Goal: Information Seeking & Learning: Learn about a topic

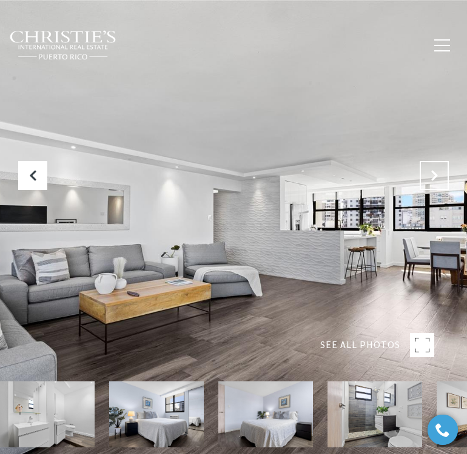
click at [430, 180] on icon "Next Slide" at bounding box center [434, 176] width 12 height 12
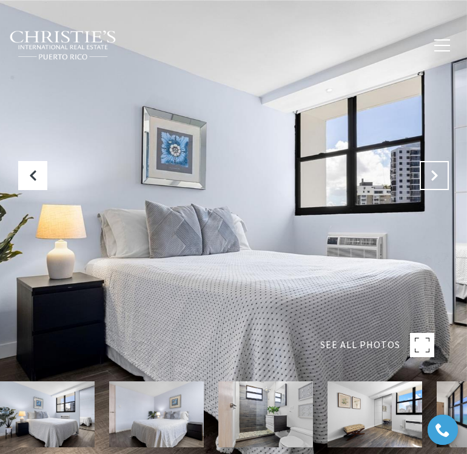
click at [430, 180] on icon "Next Slide" at bounding box center [434, 176] width 12 height 12
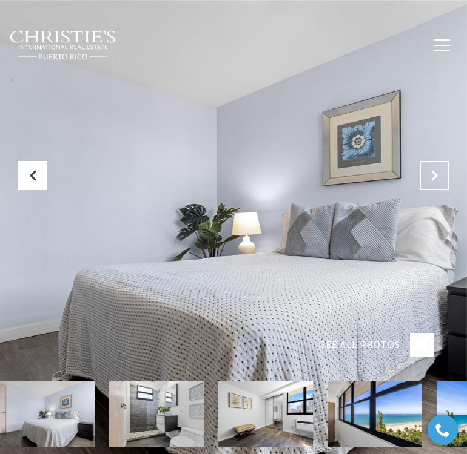
click at [430, 180] on icon "Next Slide" at bounding box center [434, 176] width 12 height 12
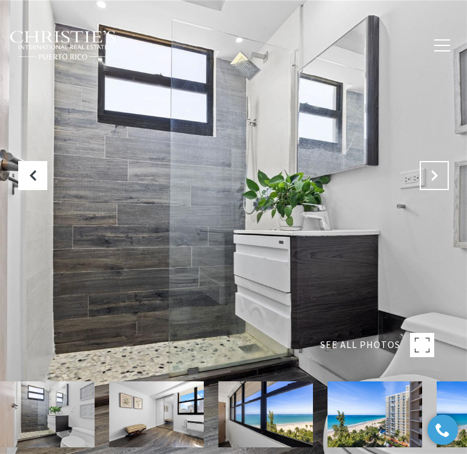
click at [430, 180] on icon "Next Slide" at bounding box center [434, 176] width 12 height 12
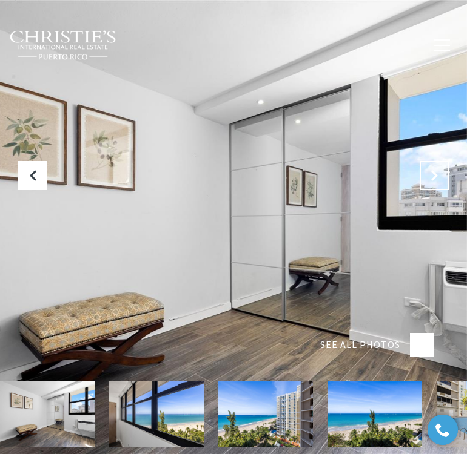
click at [430, 180] on icon "Next Slide" at bounding box center [434, 176] width 12 height 12
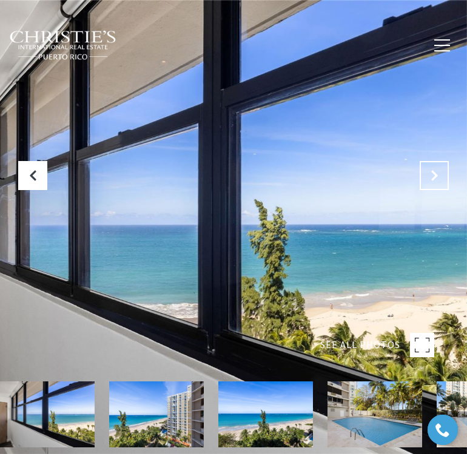
click at [430, 180] on icon "Next Slide" at bounding box center [434, 176] width 12 height 12
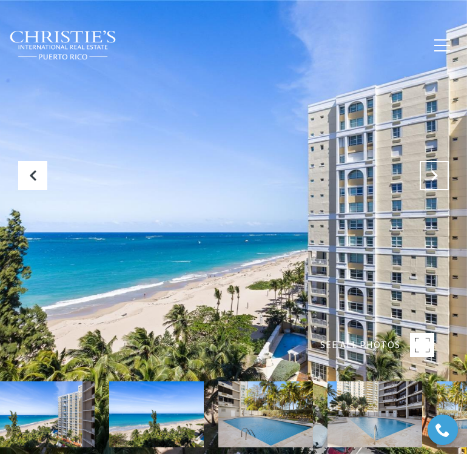
click at [430, 180] on icon "Next Slide" at bounding box center [434, 176] width 12 height 12
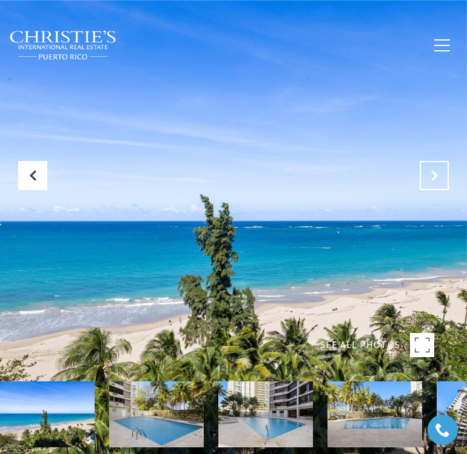
click at [430, 180] on icon "Next Slide" at bounding box center [434, 176] width 12 height 12
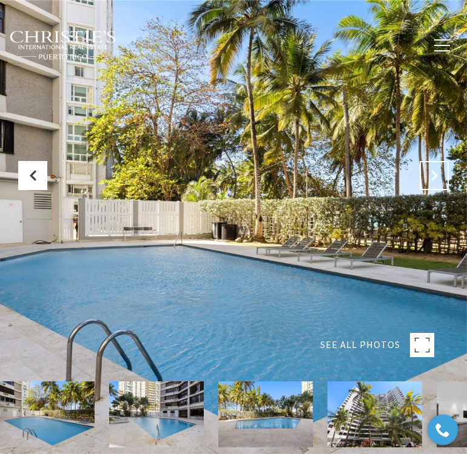
click at [430, 180] on icon "Next Slide" at bounding box center [434, 176] width 12 height 12
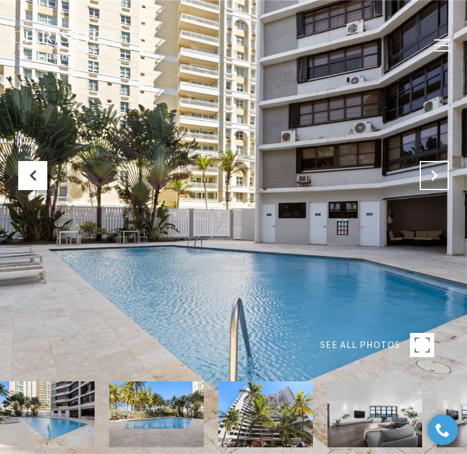
click at [430, 180] on icon "Next Slide" at bounding box center [434, 176] width 12 height 12
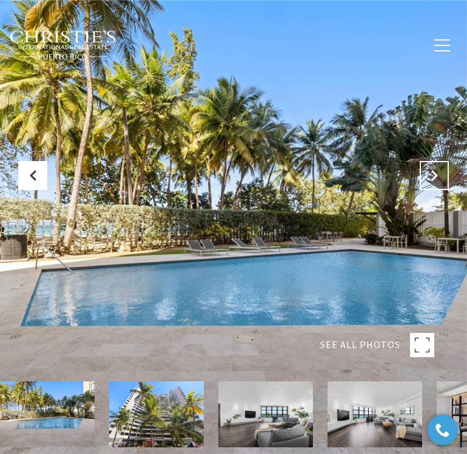
click at [430, 180] on icon "Next Slide" at bounding box center [434, 176] width 12 height 12
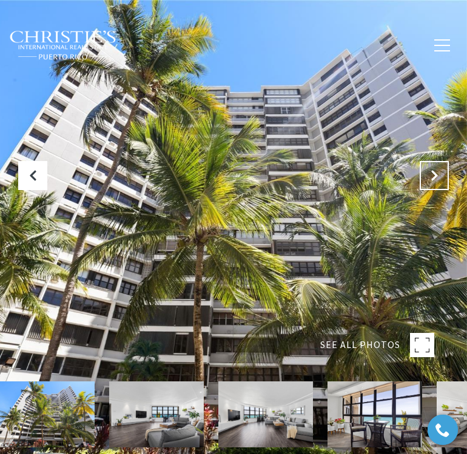
click at [430, 180] on icon "Next Slide" at bounding box center [434, 176] width 12 height 12
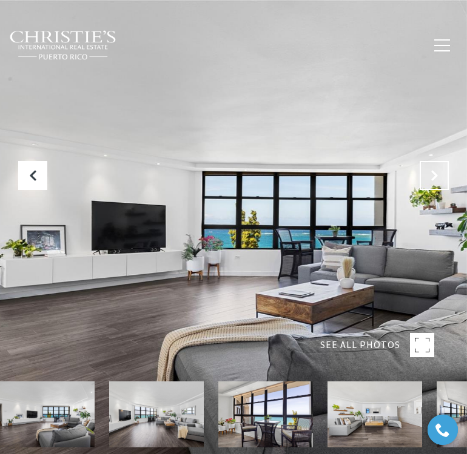
click at [430, 180] on icon "Next Slide" at bounding box center [434, 176] width 12 height 12
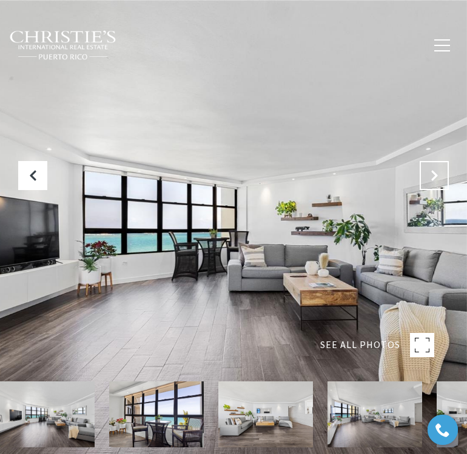
click at [431, 178] on icon "Next Slide" at bounding box center [434, 176] width 12 height 12
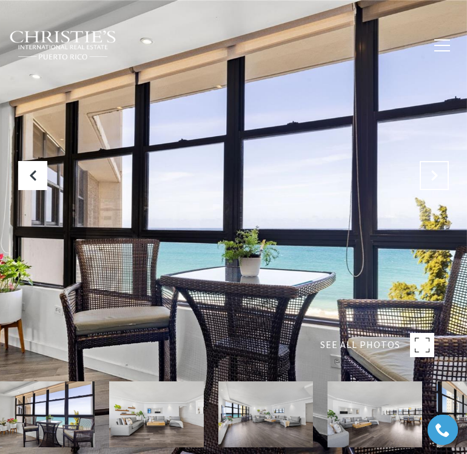
click at [431, 178] on icon "Next Slide" at bounding box center [434, 176] width 12 height 12
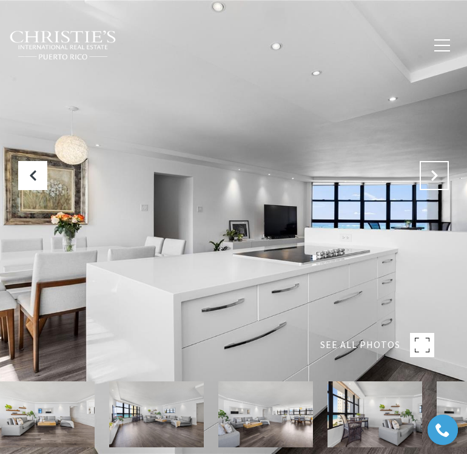
click at [434, 174] on icon "Next Slide" at bounding box center [434, 176] width 12 height 12
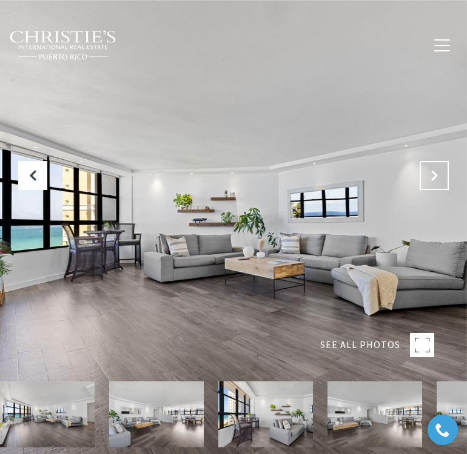
click at [434, 174] on icon "Next Slide" at bounding box center [434, 176] width 12 height 12
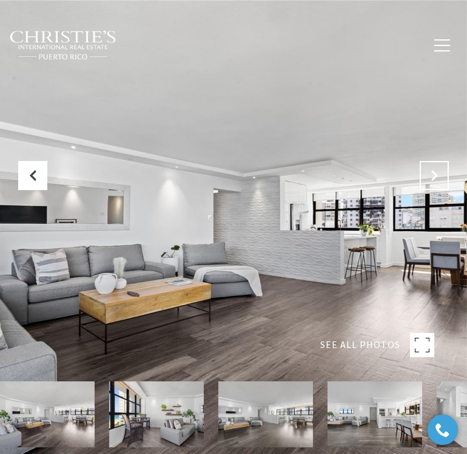
click at [434, 174] on icon "Next Slide" at bounding box center [434, 176] width 12 height 12
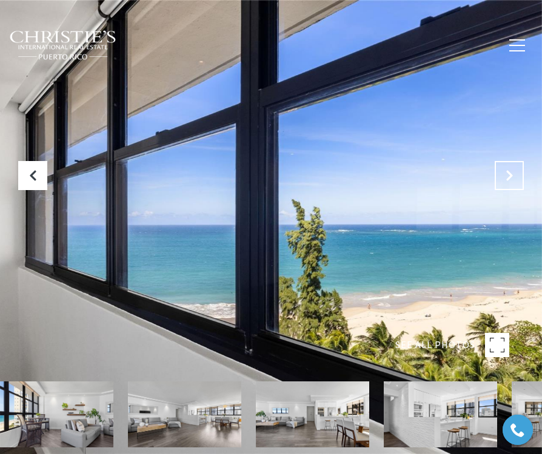
click at [506, 175] on icon "Next Slide" at bounding box center [509, 176] width 12 height 12
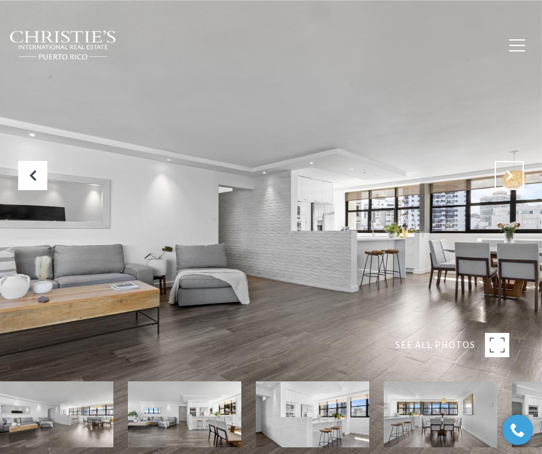
click at [506, 175] on icon "Next Slide" at bounding box center [509, 176] width 12 height 12
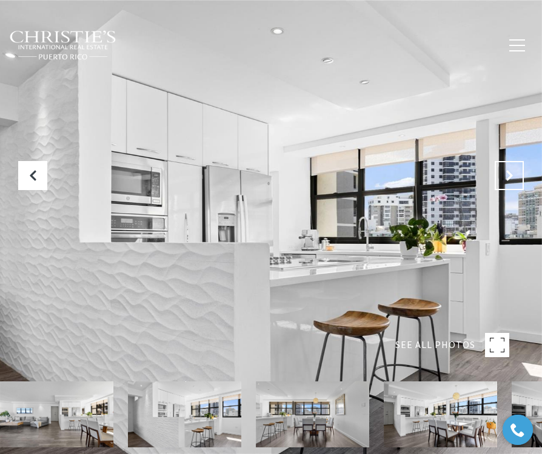
click at [506, 175] on icon "Next Slide" at bounding box center [509, 176] width 12 height 12
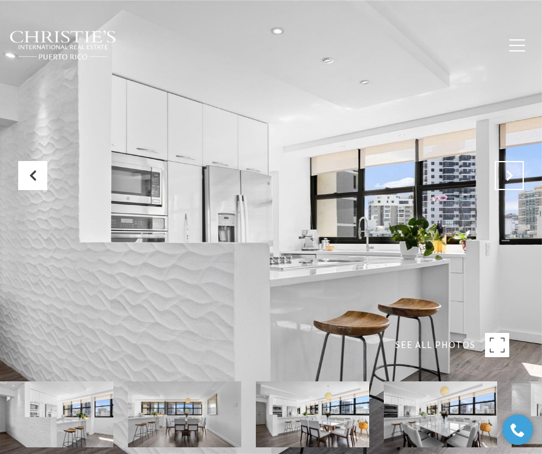
click at [506, 175] on icon "Next Slide" at bounding box center [509, 176] width 12 height 12
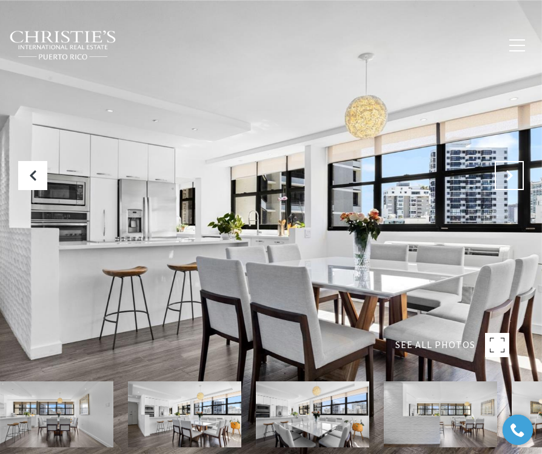
click at [506, 176] on icon "Next Slide" at bounding box center [509, 176] width 12 height 12
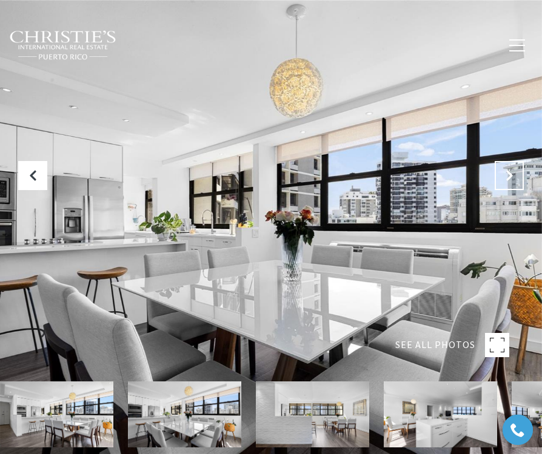
click at [506, 176] on icon "Next Slide" at bounding box center [509, 176] width 12 height 12
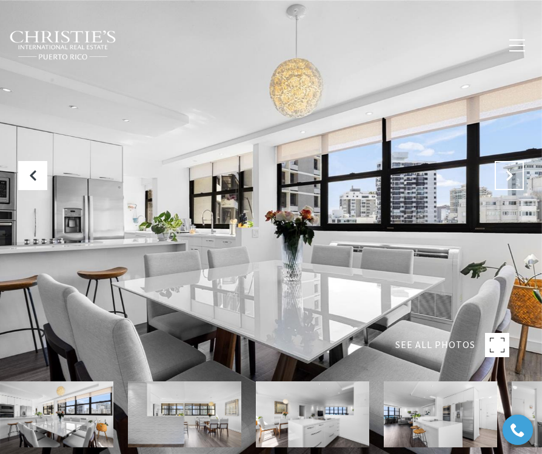
click at [506, 176] on icon "Next Slide" at bounding box center [509, 176] width 12 height 12
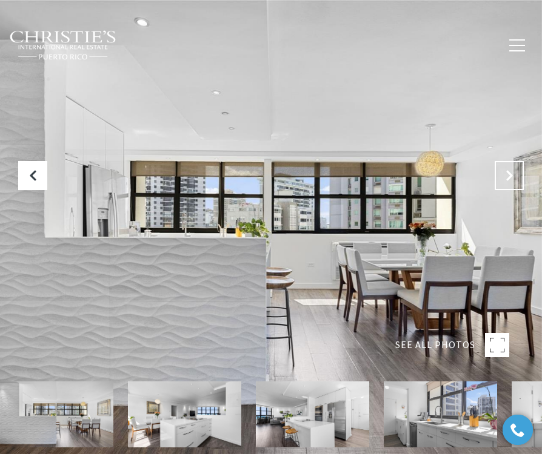
click at [506, 176] on icon "Next Slide" at bounding box center [509, 176] width 12 height 12
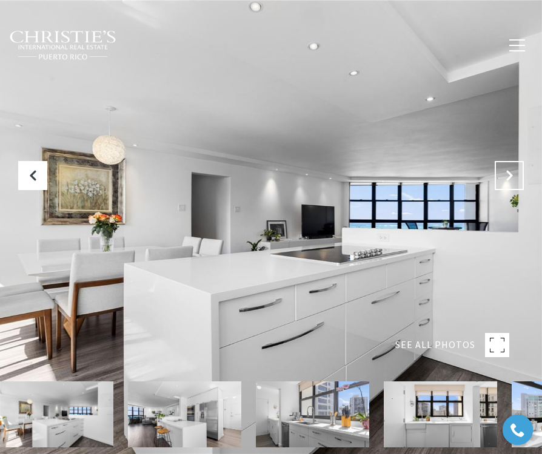
click at [506, 176] on icon "Next Slide" at bounding box center [509, 176] width 12 height 12
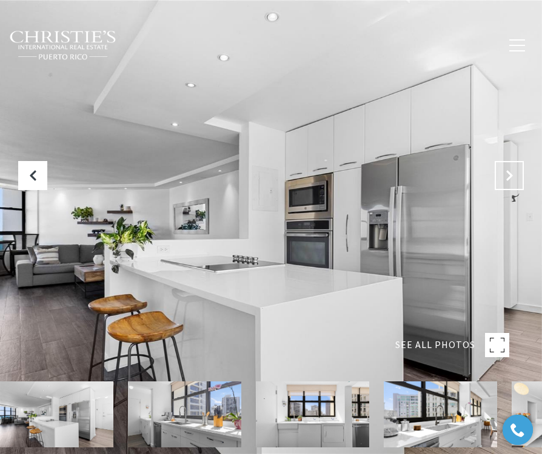
click at [506, 176] on icon "Next Slide" at bounding box center [509, 176] width 12 height 12
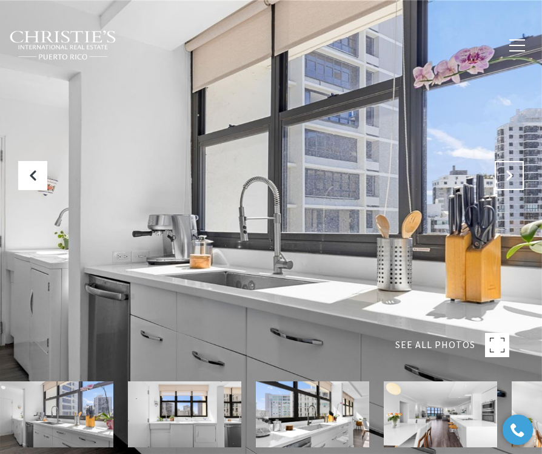
click at [506, 176] on icon "Next Slide" at bounding box center [509, 176] width 12 height 12
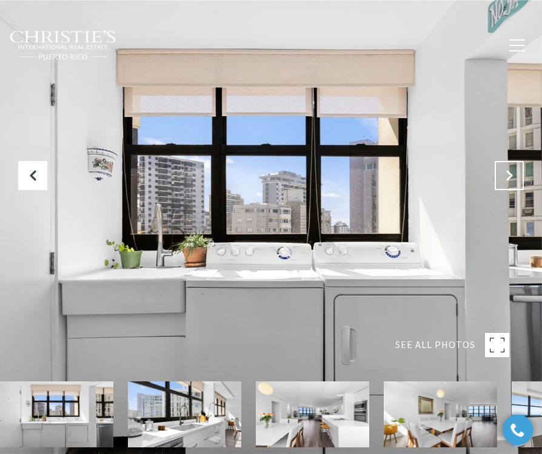
click at [506, 176] on icon "Next Slide" at bounding box center [509, 176] width 12 height 12
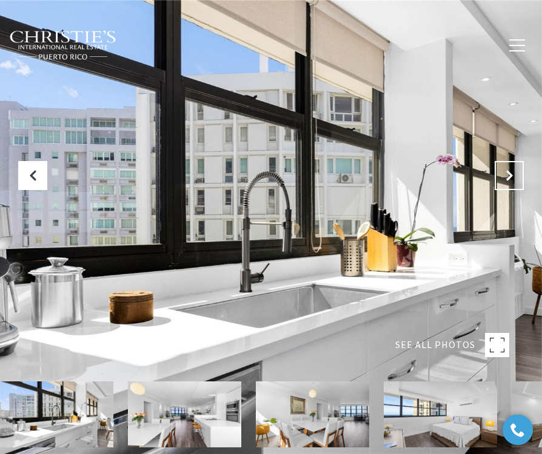
click at [506, 176] on icon "Next Slide" at bounding box center [509, 176] width 12 height 12
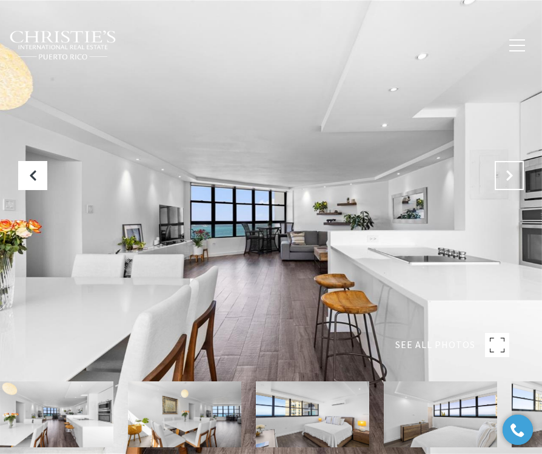
click at [506, 176] on icon "Next Slide" at bounding box center [509, 176] width 12 height 12
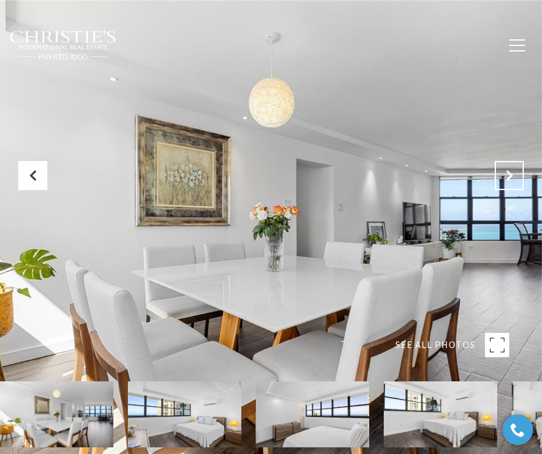
click at [506, 176] on icon "Next Slide" at bounding box center [509, 176] width 12 height 12
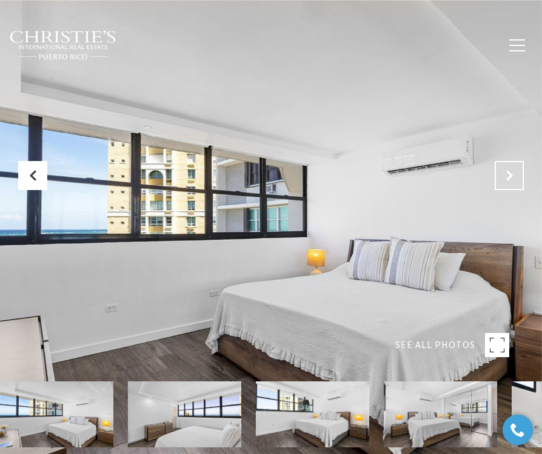
click at [506, 176] on icon "Next Slide" at bounding box center [509, 176] width 12 height 12
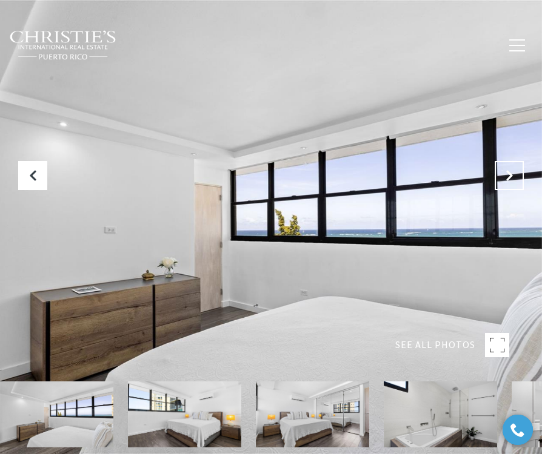
click at [506, 176] on icon "Next Slide" at bounding box center [509, 176] width 12 height 12
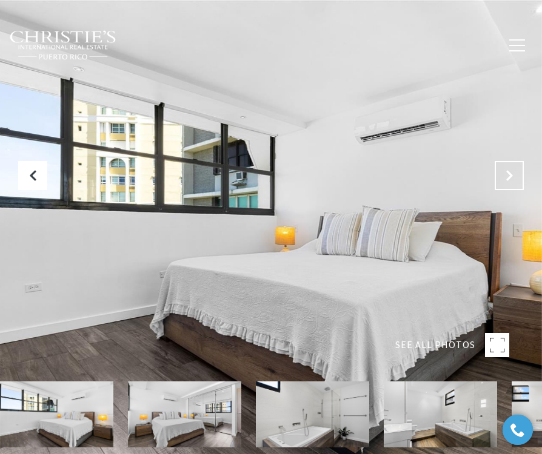
click at [506, 176] on icon "Next Slide" at bounding box center [509, 176] width 12 height 12
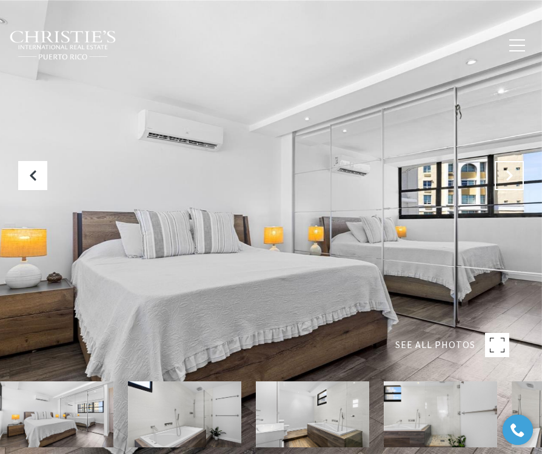
click at [506, 176] on icon "Next Slide" at bounding box center [509, 176] width 12 height 12
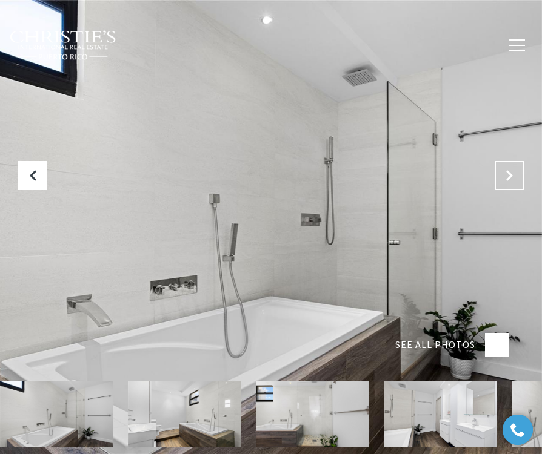
click at [506, 176] on icon "Next Slide" at bounding box center [509, 176] width 12 height 12
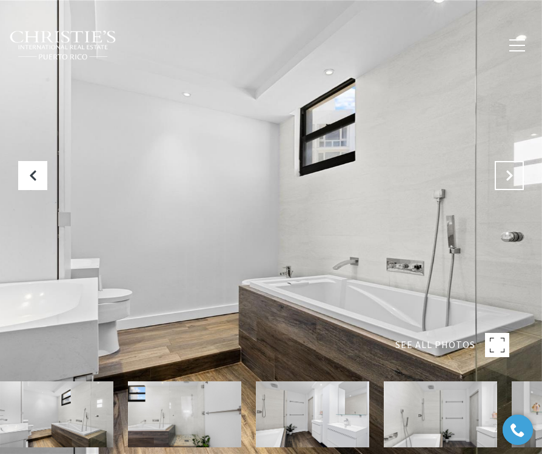
click at [506, 176] on icon "Next Slide" at bounding box center [509, 176] width 12 height 12
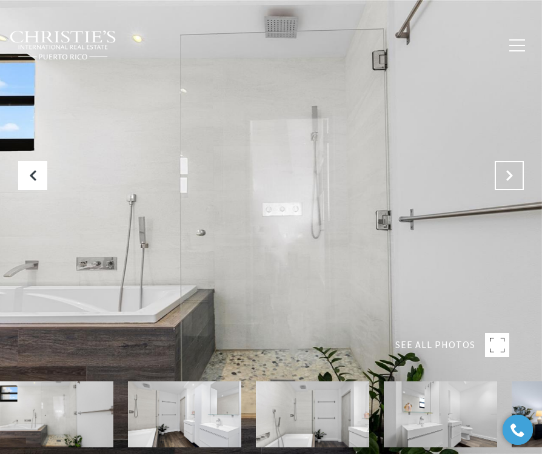
click at [506, 176] on icon "Next Slide" at bounding box center [509, 176] width 12 height 12
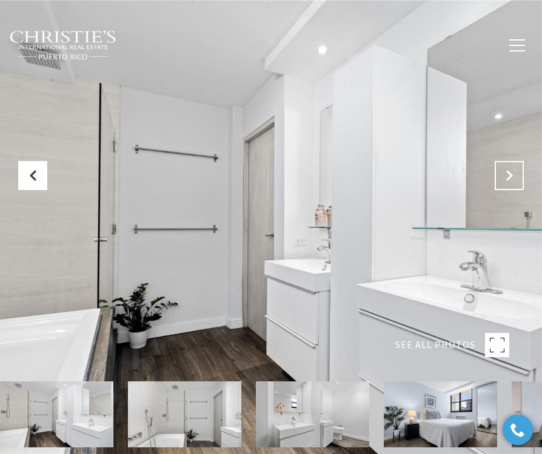
click at [506, 176] on icon "Next Slide" at bounding box center [509, 176] width 12 height 12
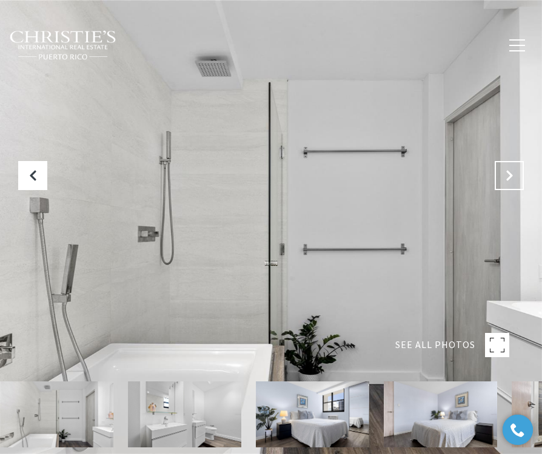
click at [506, 176] on icon "Next Slide" at bounding box center [509, 176] width 12 height 12
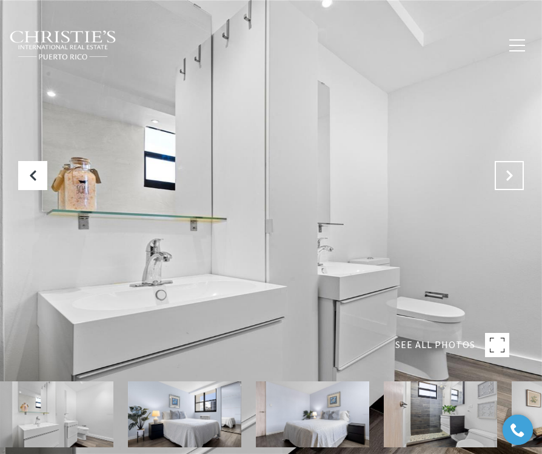
click at [506, 176] on icon "Next Slide" at bounding box center [509, 176] width 12 height 12
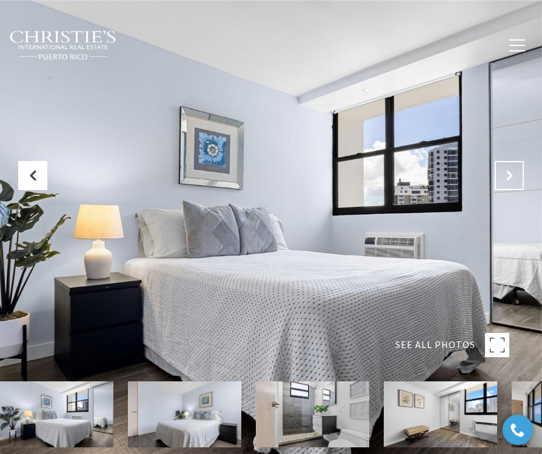
click at [506, 176] on icon "Next Slide" at bounding box center [509, 176] width 12 height 12
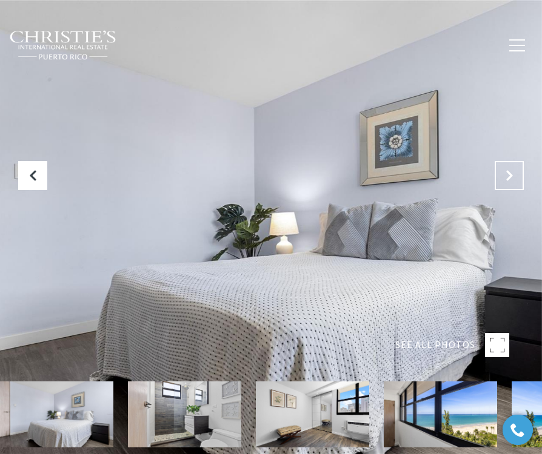
click at [506, 176] on icon "Next Slide" at bounding box center [509, 176] width 12 height 12
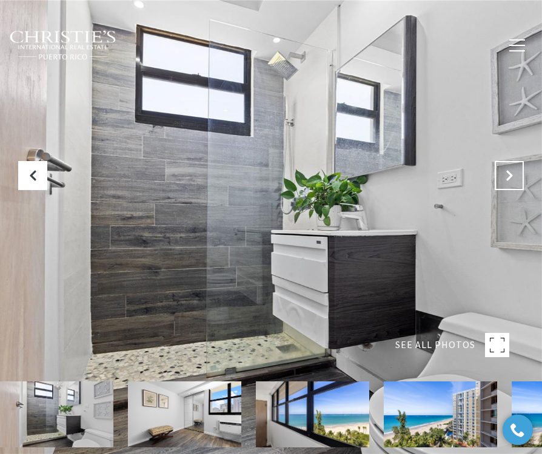
click at [506, 176] on icon "Next Slide" at bounding box center [509, 176] width 12 height 12
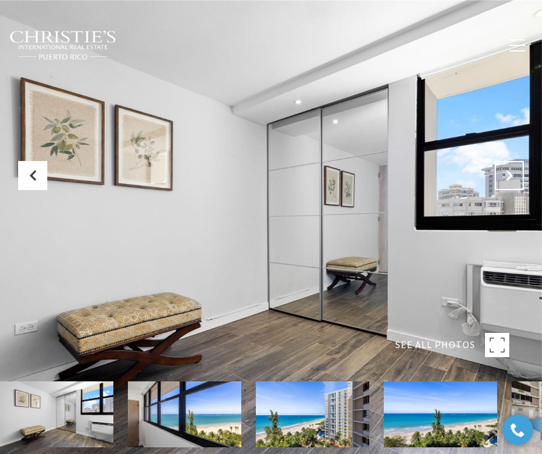
click at [506, 176] on icon "Next Slide" at bounding box center [509, 176] width 12 height 12
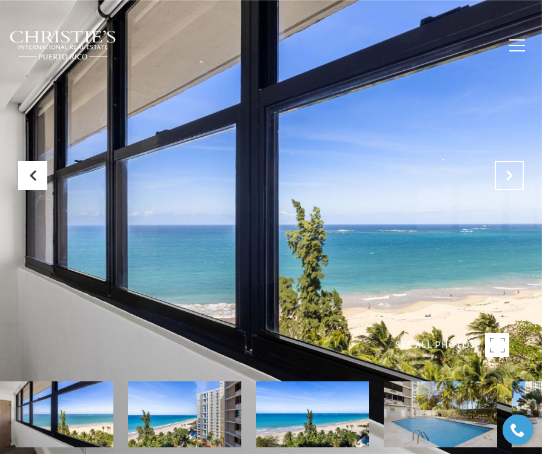
click at [506, 176] on icon "Next Slide" at bounding box center [509, 176] width 12 height 12
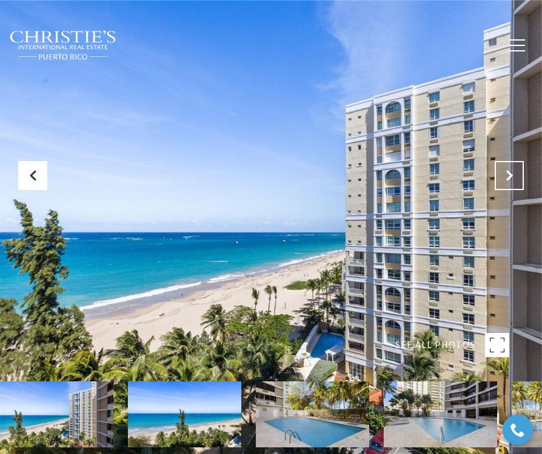
click at [506, 176] on icon "Next Slide" at bounding box center [509, 176] width 12 height 12
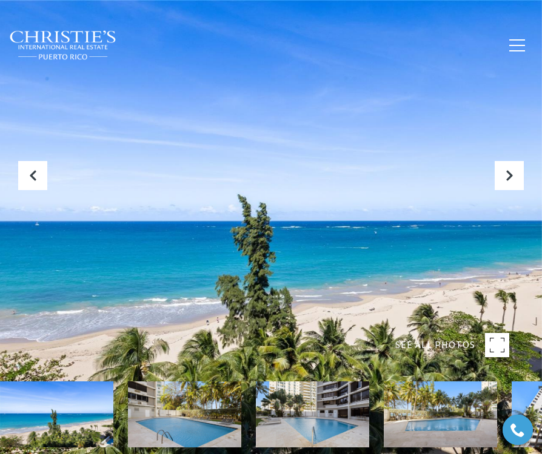
click at [75, 38] on img at bounding box center [63, 45] width 108 height 30
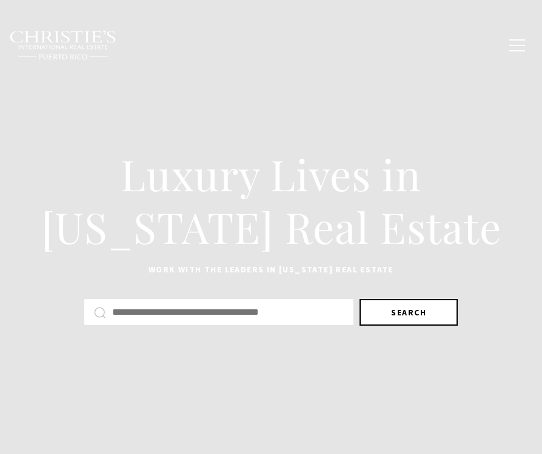
click at [396, 311] on button "Search" at bounding box center [408, 312] width 98 height 27
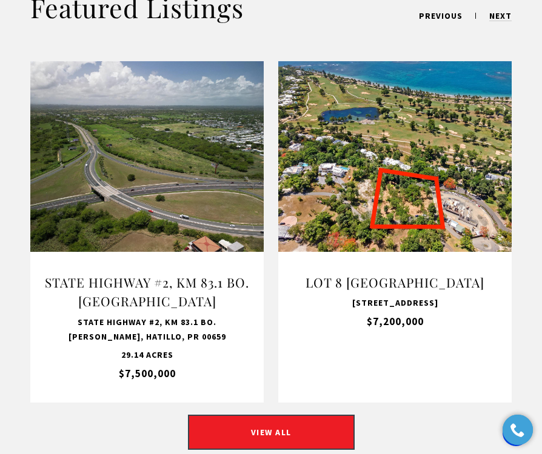
scroll to position [1325, 0]
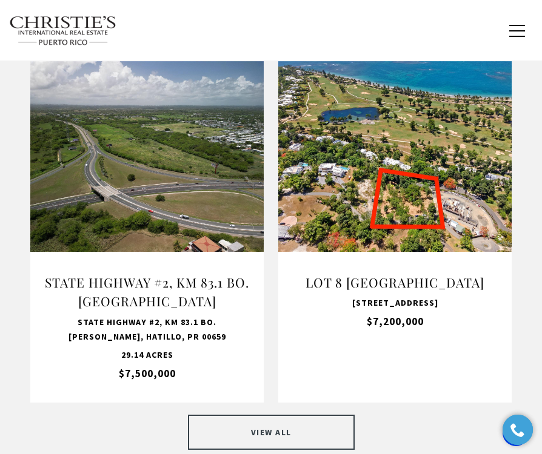
click at [282, 415] on link "VIEW ALL" at bounding box center [271, 432] width 167 height 35
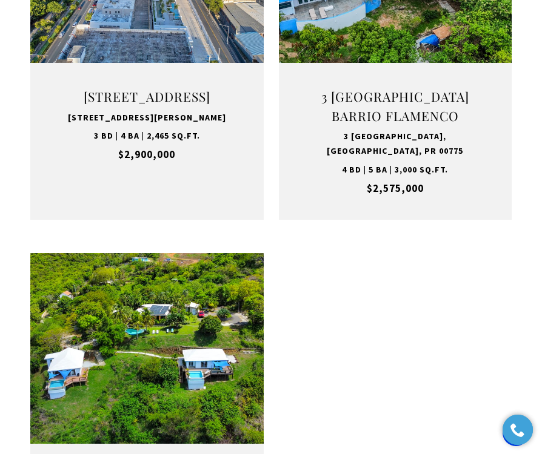
scroll to position [2123, 0]
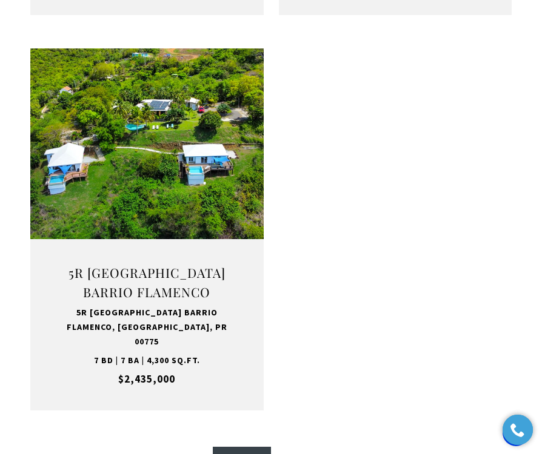
click at [250, 447] on link "2" at bounding box center [256, 461] width 29 height 29
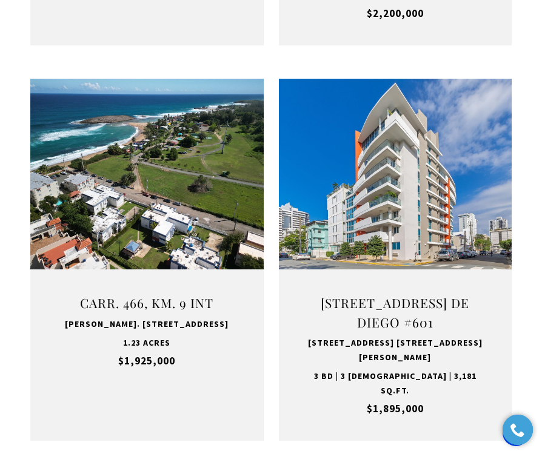
scroll to position [1001, 0]
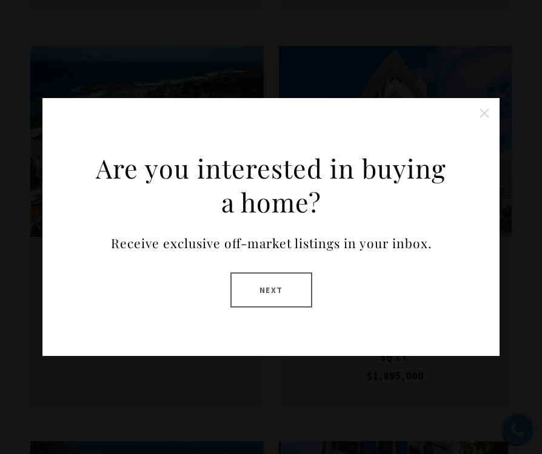
click at [486, 115] on button "Close this option" at bounding box center [484, 113] width 24 height 24
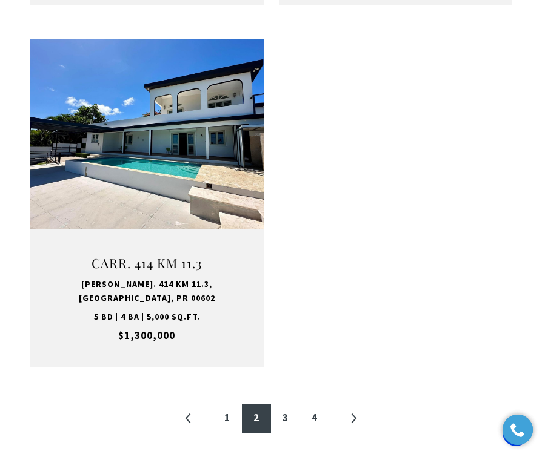
scroll to position [2195, 0]
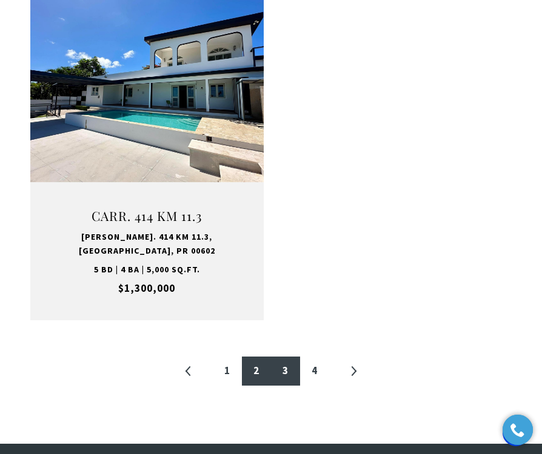
click at [284, 357] on link "3" at bounding box center [285, 371] width 29 height 29
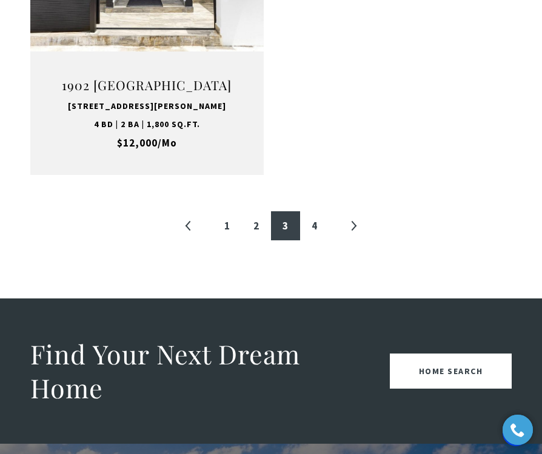
scroll to position [2383, 0]
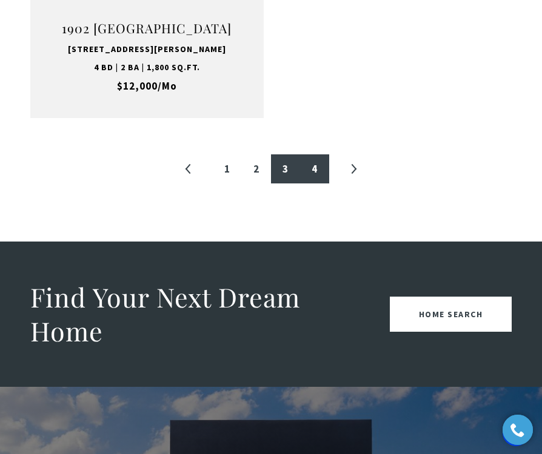
click at [311, 178] on link "4" at bounding box center [314, 168] width 29 height 29
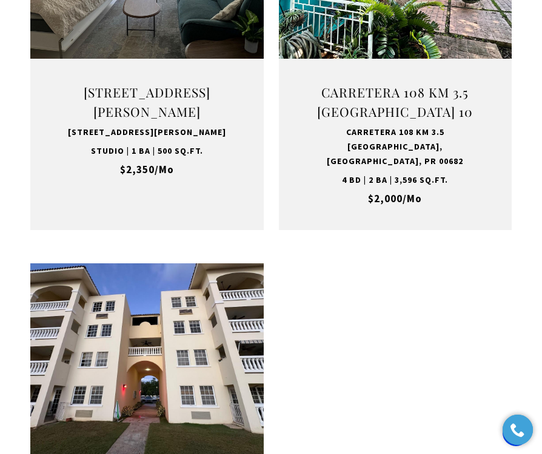
scroll to position [1639, 0]
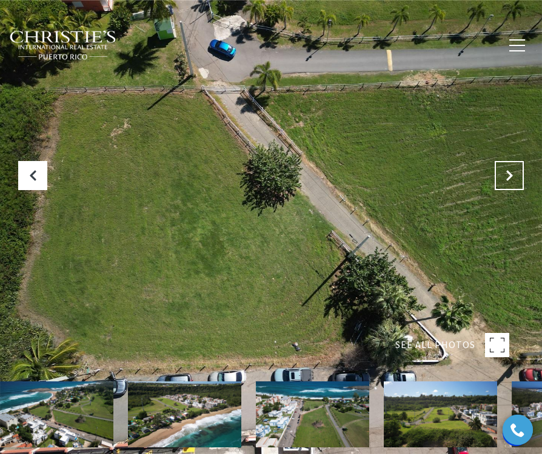
click at [507, 176] on icon "Next Slide" at bounding box center [509, 176] width 12 height 12
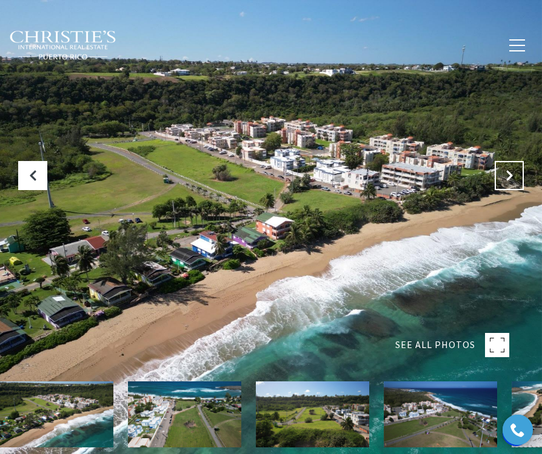
click at [507, 176] on icon "Next Slide" at bounding box center [509, 176] width 12 height 12
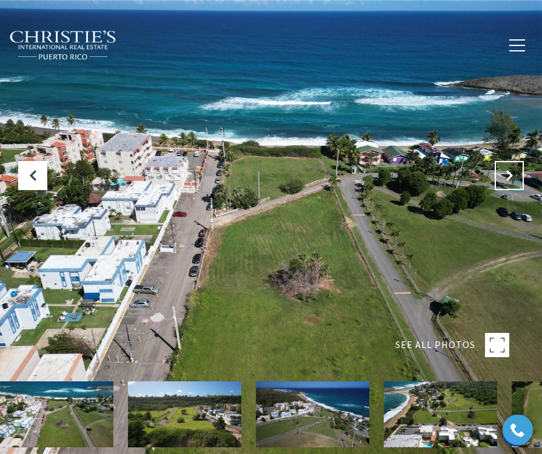
click at [507, 176] on icon "Next Slide" at bounding box center [509, 176] width 12 height 12
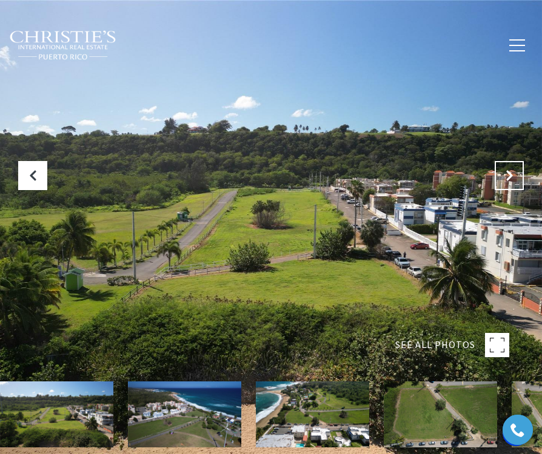
click at [507, 176] on icon "Next Slide" at bounding box center [509, 176] width 12 height 12
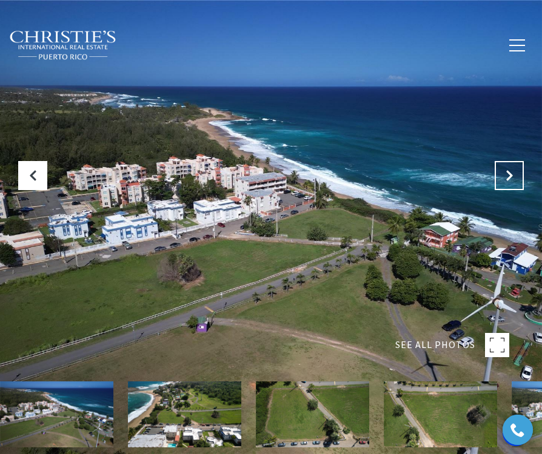
click at [507, 176] on icon "Next Slide" at bounding box center [509, 176] width 12 height 12
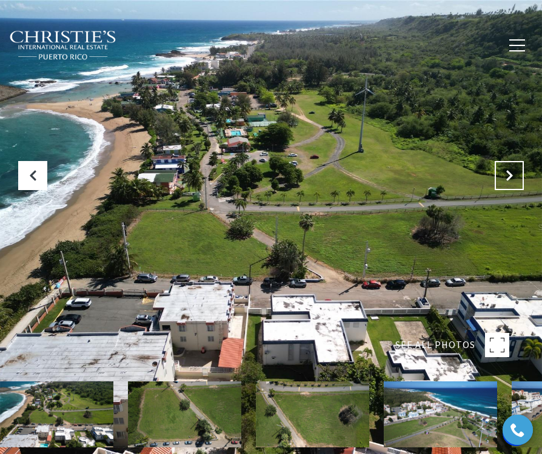
click at [507, 176] on icon "Next Slide" at bounding box center [509, 176] width 12 height 12
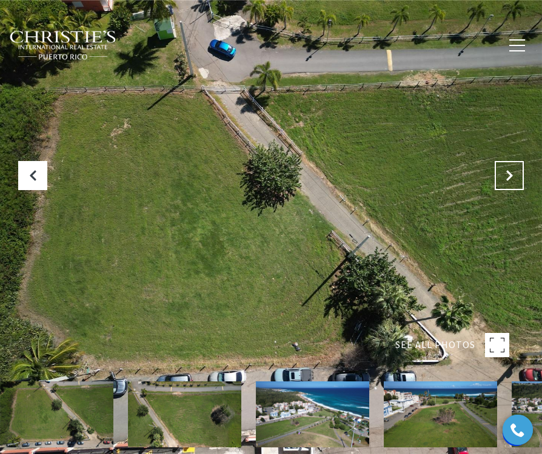
click at [507, 176] on icon "Next Slide" at bounding box center [509, 176] width 12 height 12
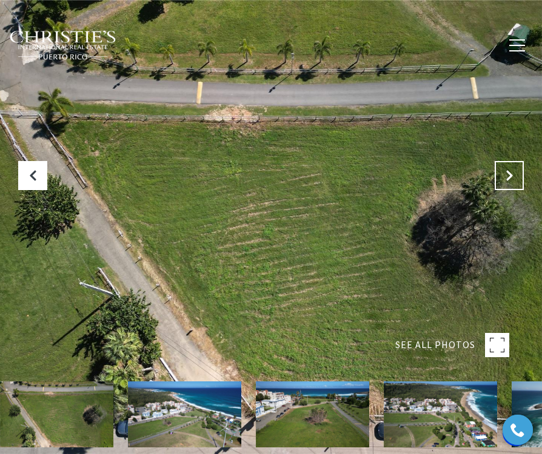
click at [507, 176] on icon "Next Slide" at bounding box center [509, 176] width 12 height 12
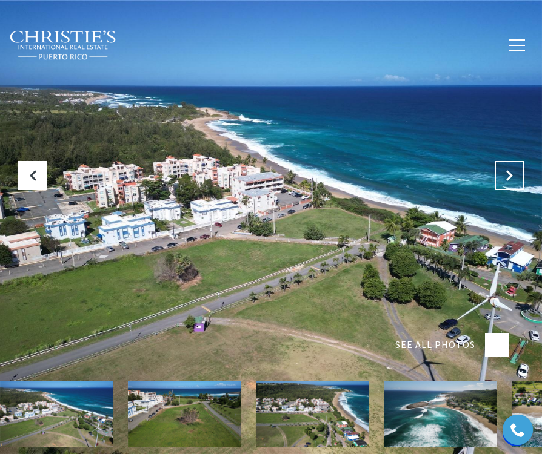
click at [507, 176] on icon "Next Slide" at bounding box center [509, 176] width 12 height 12
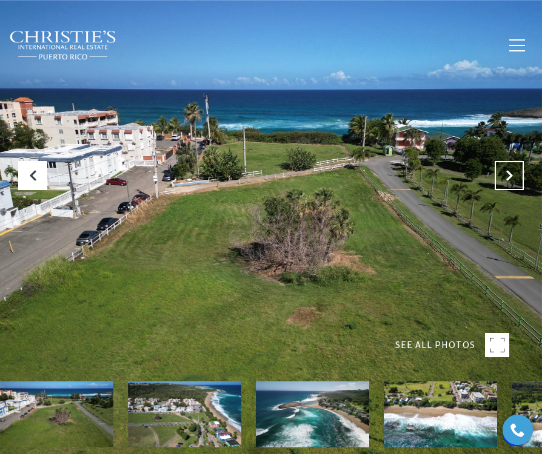
click at [507, 176] on icon "Next Slide" at bounding box center [509, 176] width 12 height 12
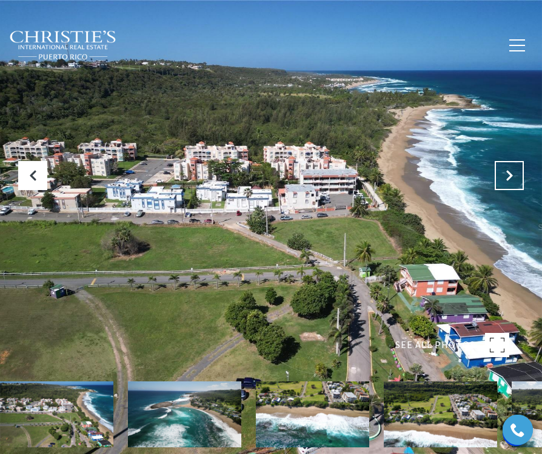
click at [507, 176] on icon "Next Slide" at bounding box center [509, 176] width 12 height 12
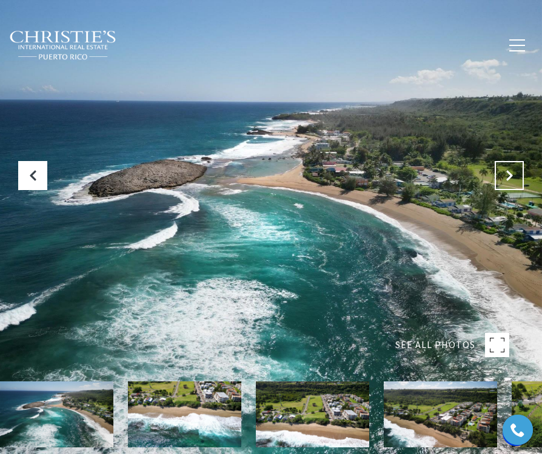
click at [507, 174] on icon "Next Slide" at bounding box center [509, 176] width 12 height 12
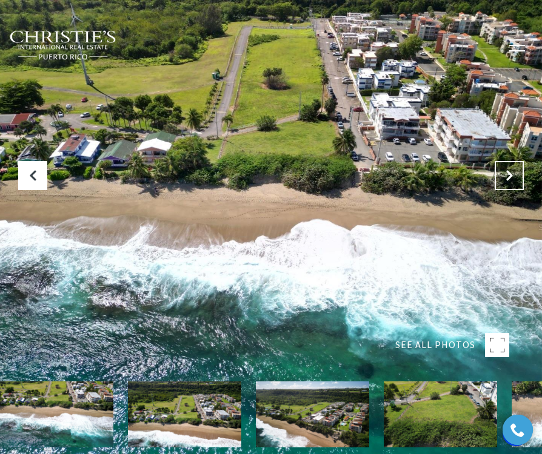
click at [507, 174] on icon "Next Slide" at bounding box center [509, 176] width 12 height 12
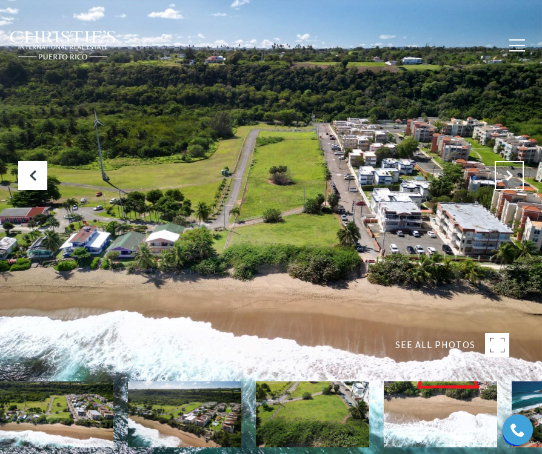
click at [507, 174] on icon "Next Slide" at bounding box center [509, 176] width 12 height 12
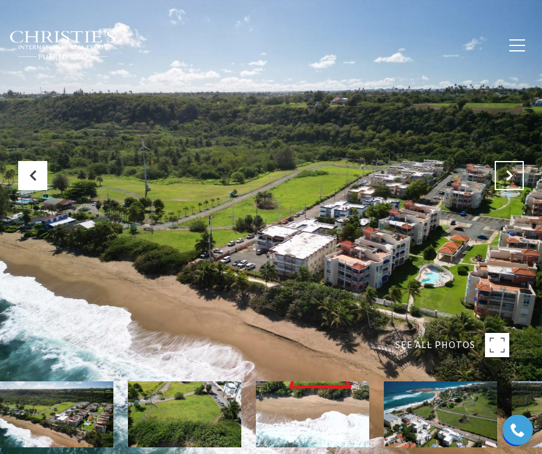
click at [507, 174] on icon "Next Slide" at bounding box center [509, 176] width 12 height 12
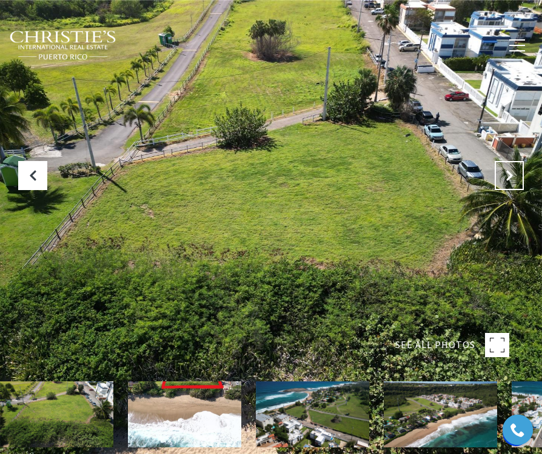
click at [507, 174] on icon "Next Slide" at bounding box center [509, 176] width 12 height 12
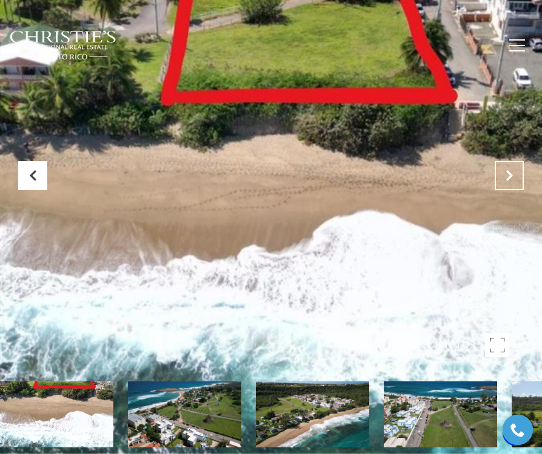
click at [507, 174] on icon "Next Slide" at bounding box center [509, 176] width 12 height 12
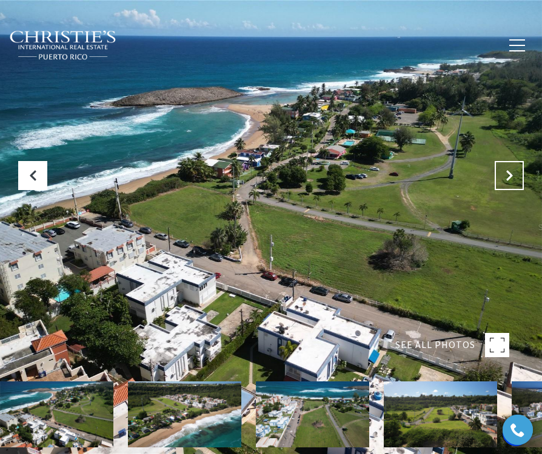
click at [507, 174] on icon "Next Slide" at bounding box center [509, 176] width 12 height 12
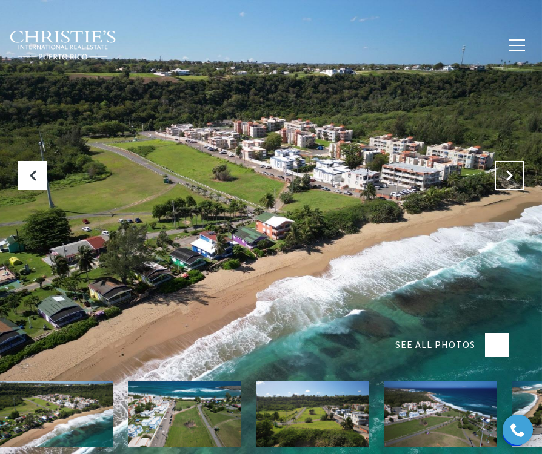
click at [507, 174] on icon "Next Slide" at bounding box center [509, 176] width 12 height 12
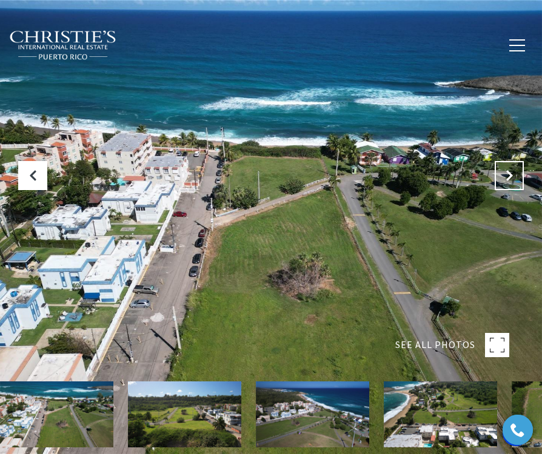
click at [507, 174] on icon "Next Slide" at bounding box center [509, 176] width 12 height 12
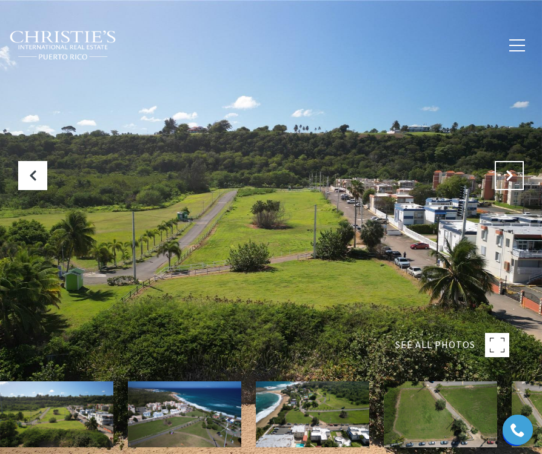
click at [507, 174] on icon "Next Slide" at bounding box center [509, 176] width 12 height 12
